Goal: Task Accomplishment & Management: Manage account settings

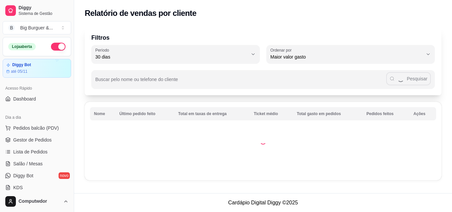
select select "30"
select select "HIGHEST_TOTAL_SPENT_WITH_ORDERS"
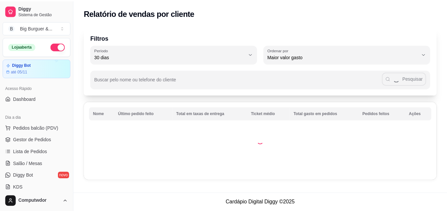
scroll to position [132, 0]
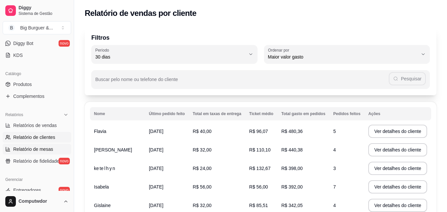
click at [38, 150] on span "Relatório de mesas" at bounding box center [33, 149] width 40 height 7
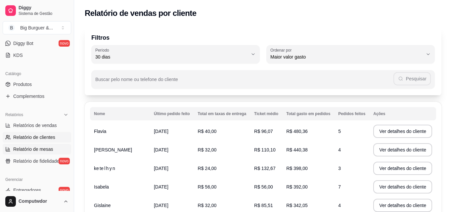
select select "TOTAL_OF_ORDERS"
select select "7"
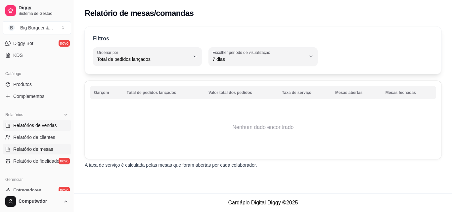
click at [36, 126] on span "Relatórios de vendas" at bounding box center [35, 125] width 44 height 7
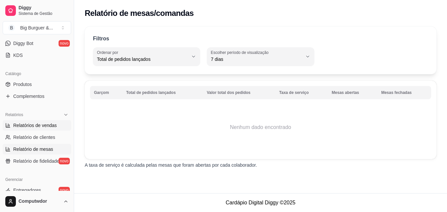
select select "ALL"
select select "0"
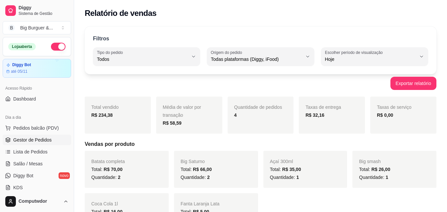
click at [45, 140] on span "Gestor de Pedidos" at bounding box center [32, 140] width 38 height 7
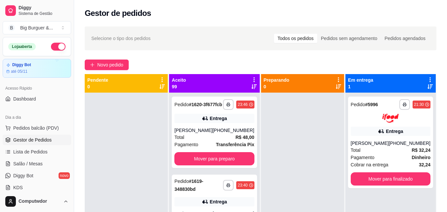
click at [253, 81] on icon at bounding box center [254, 80] width 6 height 6
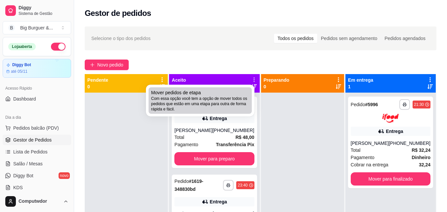
click at [223, 102] on span "Com essa opção você tem a opção de mover todos os pedidos que estão em uma etap…" at bounding box center [200, 104] width 98 height 16
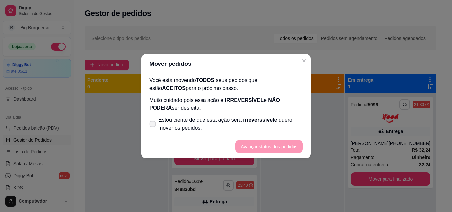
click at [221, 121] on span "Estou ciente de que esta ação será irreverssível e quero mover os pedidos." at bounding box center [231, 124] width 144 height 16
click at [153, 125] on input "Estou ciente de que esta ação será irreverssível e quero mover os pedidos." at bounding box center [151, 127] width 4 height 4
checkbox input "true"
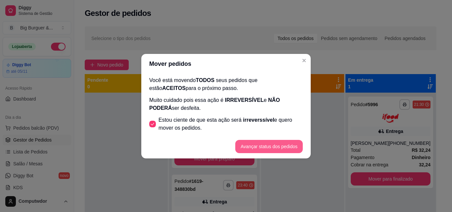
click at [270, 143] on button "Avançar status dos pedidos" at bounding box center [270, 146] width 68 height 13
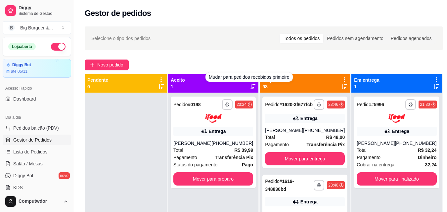
click at [343, 77] on div "Preparando 98" at bounding box center [305, 83] width 90 height 19
click at [342, 77] on icon at bounding box center [345, 80] width 6 height 6
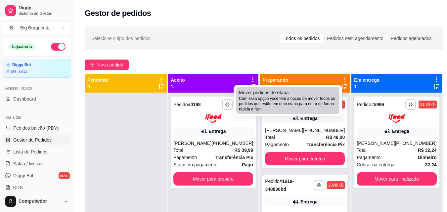
click at [288, 104] on span "Com essa opção você tem a opção de mover todos os pedidos que estão em uma etap…" at bounding box center [288, 104] width 98 height 16
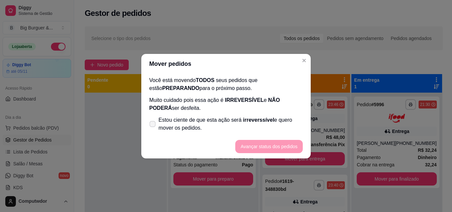
click at [245, 128] on span "Estou ciente de que esta ação será irreverssível e quero mover os pedidos." at bounding box center [231, 124] width 144 height 16
click at [153, 128] on input "Estou ciente de que esta ação será irreverssível e quero mover os pedidos." at bounding box center [151, 127] width 4 height 4
checkbox input "true"
click at [255, 143] on button "Avançar status dos pedidos" at bounding box center [269, 146] width 66 height 13
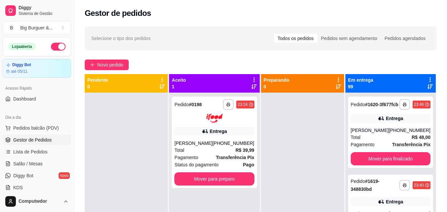
click at [428, 80] on icon at bounding box center [431, 80] width 6 height 6
click at [377, 106] on span "Com essa opção você tem a opção de mover todos os pedidos que estão em uma etap…" at bounding box center [385, 100] width 79 height 13
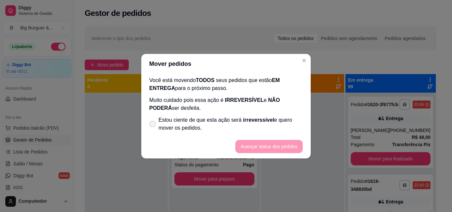
click at [246, 119] on span "irreverssível" at bounding box center [258, 120] width 31 height 6
click at [153, 125] on input "Estou ciente de que esta ação será irreverssível e quero mover os pedidos." at bounding box center [151, 127] width 4 height 4
checkbox input "true"
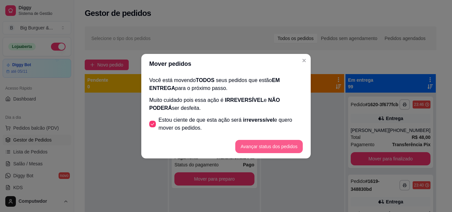
click at [261, 144] on button "Avançar status dos pedidos" at bounding box center [270, 146] width 68 height 13
